Goal: Transaction & Acquisition: Purchase product/service

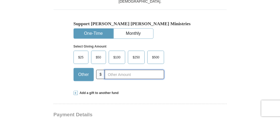
click at [114, 72] on input "text" at bounding box center [134, 74] width 59 height 9
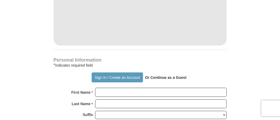
scroll to position [297, 0]
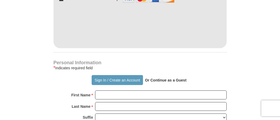
type input "214.00"
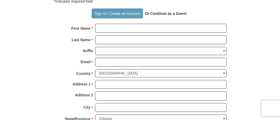
scroll to position [385, 0]
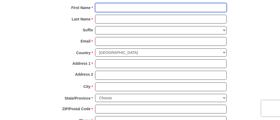
click at [109, 7] on input "First Name *" at bounding box center [160, 7] width 131 height 9
type input "[PERSON_NAME] & [PERSON_NAME]"
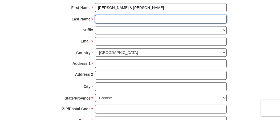
type input "[PERSON_NAME]"
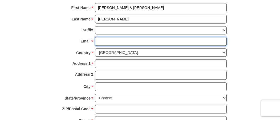
type input "[PERSON_NAME][EMAIL_ADDRESS][PERSON_NAME][DOMAIN_NAME]"
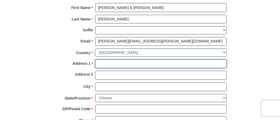
type input "[STREET_ADDRESS][PERSON_NAME]"
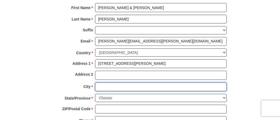
type input "Shepherd"
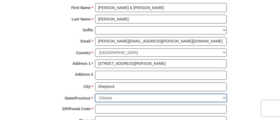
select select "MI"
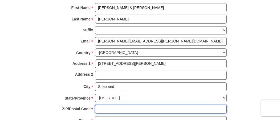
type input "48883-9627"
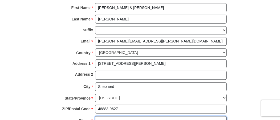
type input "7346260148"
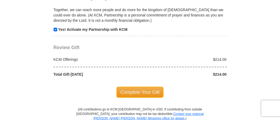
scroll to position [531, 0]
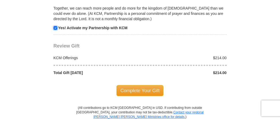
click at [54, 26] on input "checkbox" at bounding box center [55, 28] width 4 height 4
checkbox input "false"
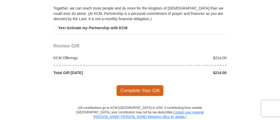
click at [130, 85] on span "Complete Your Gift" at bounding box center [139, 90] width 47 height 11
